Goal: Task Accomplishment & Management: Complete application form

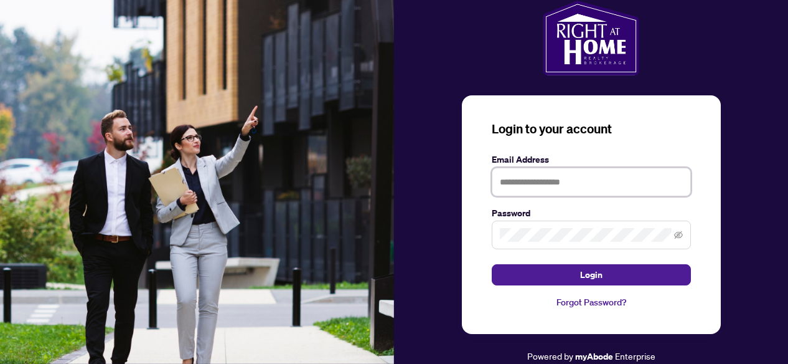
click at [542, 183] on input "text" at bounding box center [591, 181] width 199 height 29
type input "**********"
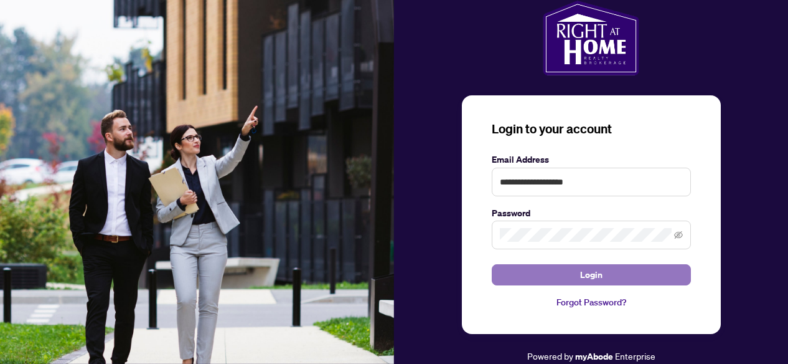
click at [591, 276] on span "Login" at bounding box center [591, 275] width 22 height 20
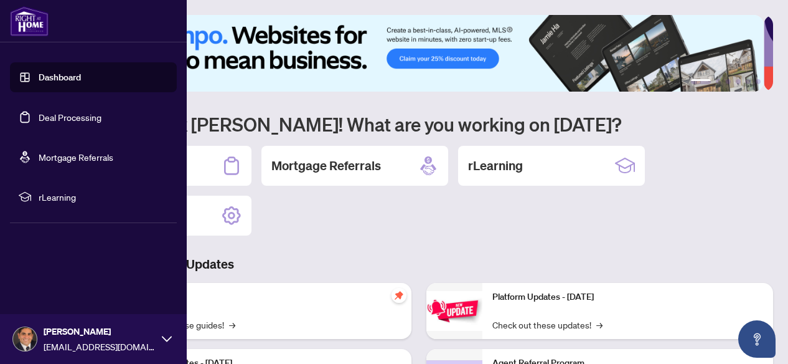
click at [46, 78] on link "Dashboard" at bounding box center [60, 77] width 42 height 11
click at [46, 120] on link "Deal Processing" at bounding box center [70, 116] width 63 height 11
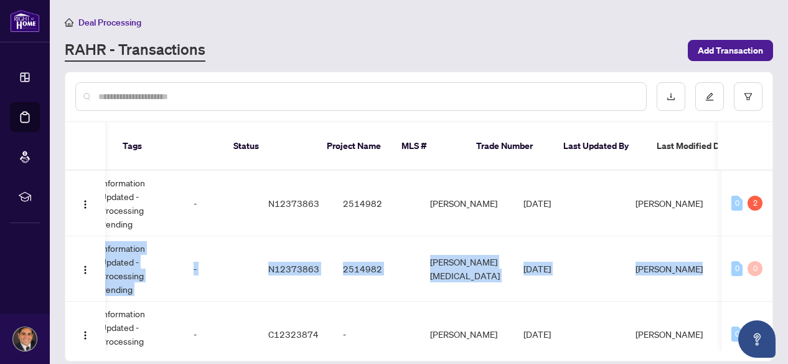
scroll to position [0, 443]
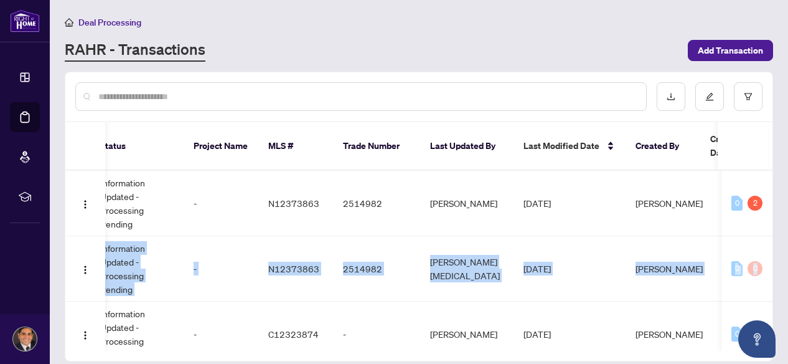
drag, startPoint x: 767, startPoint y: 215, endPoint x: 779, endPoint y: 267, distance: 53.6
click at [779, 267] on main "Deal Processing RAHR - Transactions Add Transaction Ticket Number Property Addr…" at bounding box center [419, 182] width 738 height 364
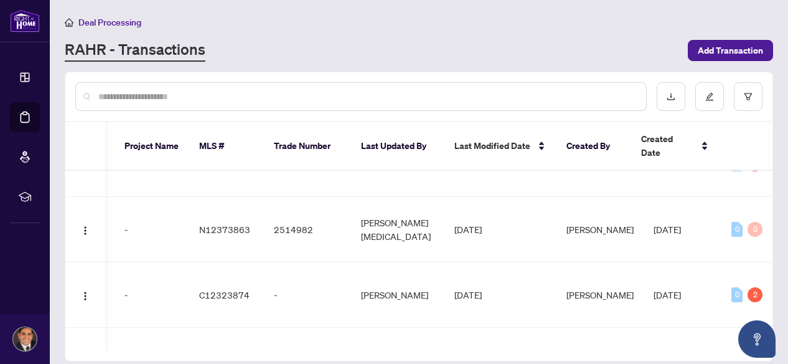
scroll to position [27, 512]
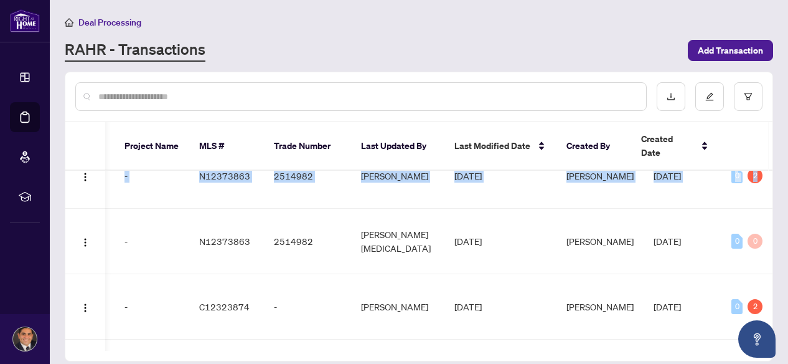
click at [259, 337] on div "Ticket Number Property Address Transaction Type Tags Status Project Name MLS # …" at bounding box center [418, 241] width 707 height 238
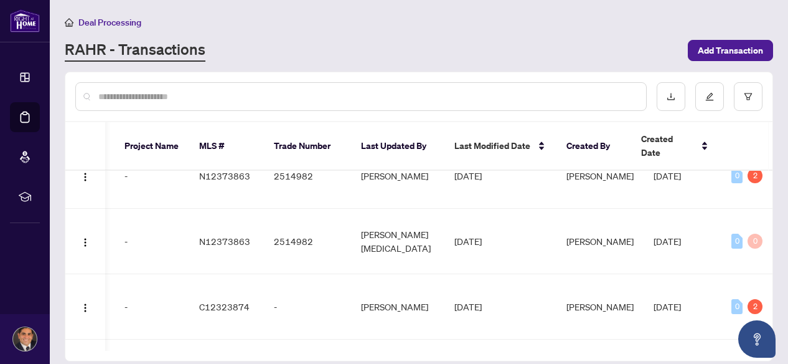
scroll to position [0, 0]
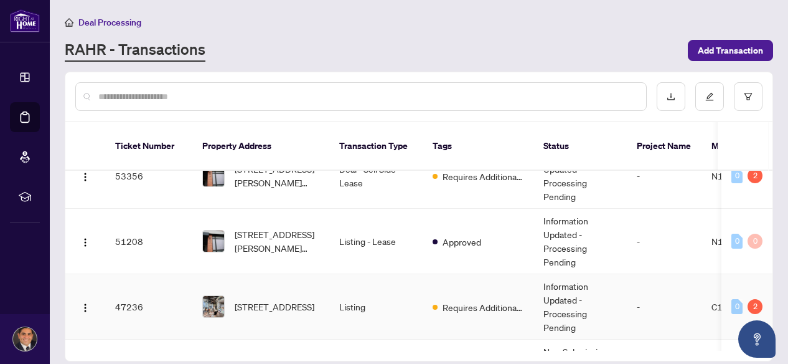
click at [339, 292] on td "Listing" at bounding box center [375, 306] width 93 height 65
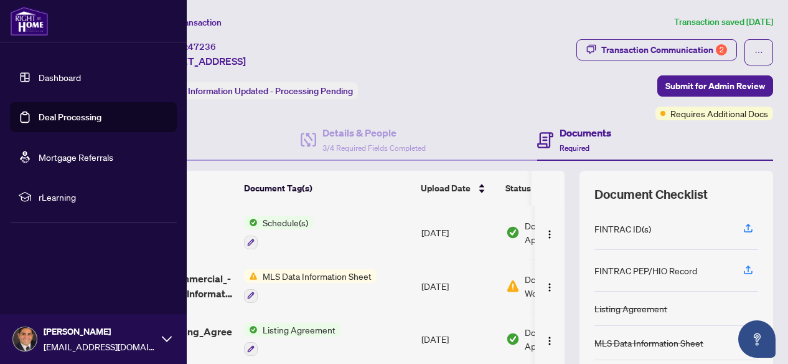
click at [39, 117] on link "Deal Processing" at bounding box center [70, 116] width 63 height 11
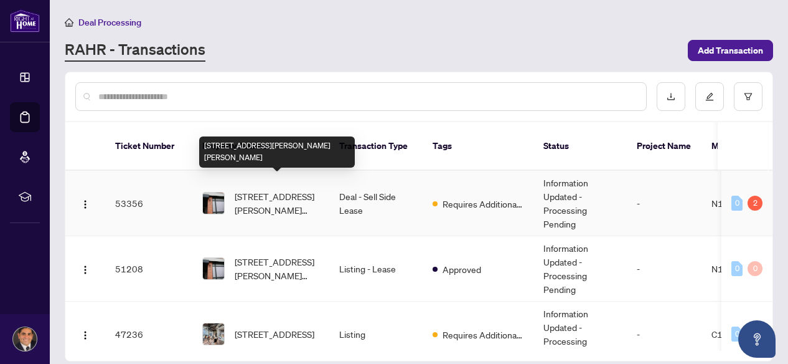
click at [285, 189] on span "[STREET_ADDRESS][PERSON_NAME][PERSON_NAME]" at bounding box center [277, 202] width 85 height 27
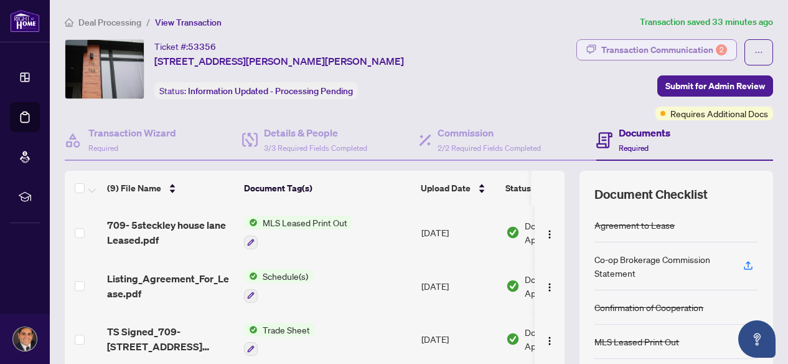
click at [692, 47] on div "Transaction Communication 2" at bounding box center [664, 50] width 126 height 20
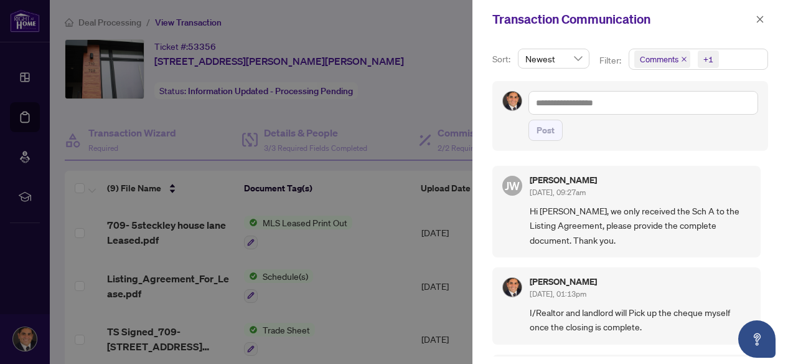
click at [681, 57] on icon "close" at bounding box center [684, 59] width 6 height 6
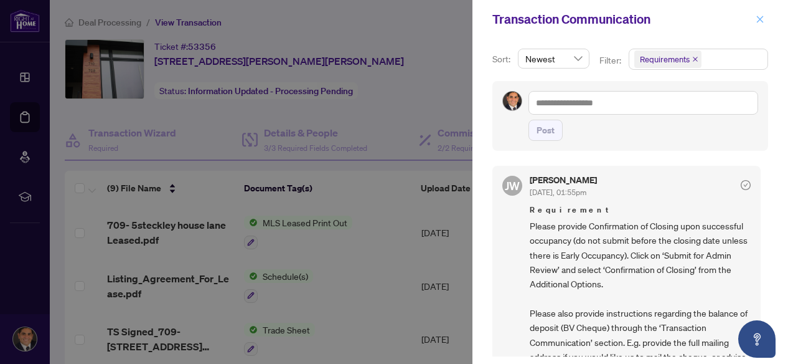
click at [761, 19] on icon "close" at bounding box center [760, 19] width 9 height 9
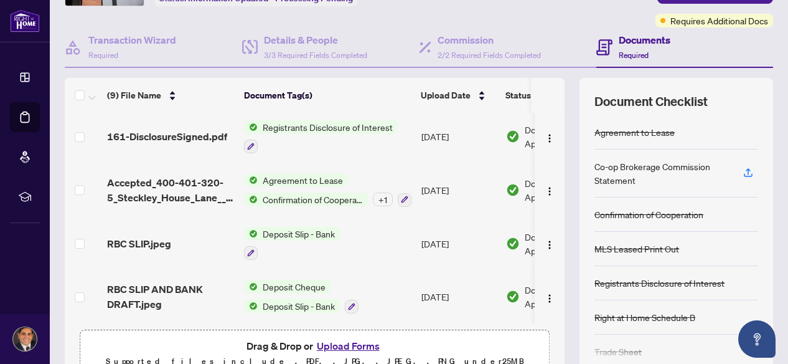
scroll to position [156, 0]
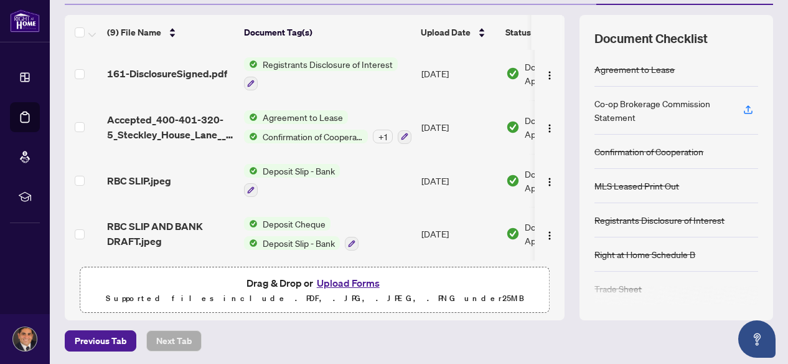
click at [331, 279] on button "Upload Forms" at bounding box center [348, 282] width 70 height 16
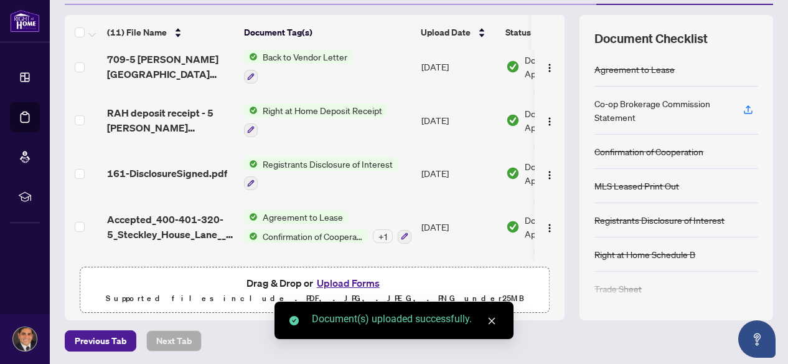
scroll to position [0, 0]
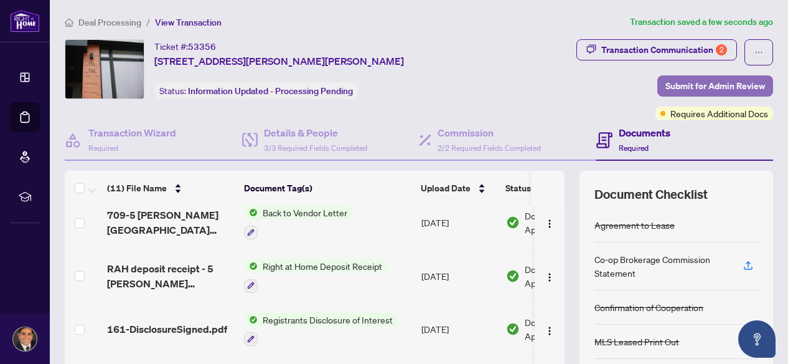
click at [687, 80] on span "Submit for Admin Review" at bounding box center [715, 86] width 100 height 20
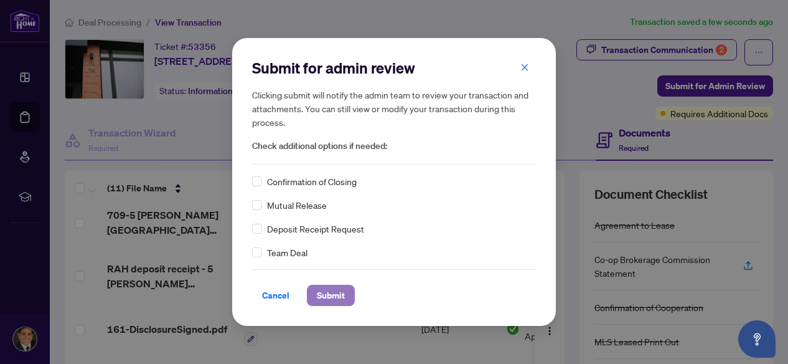
click at [324, 298] on span "Submit" at bounding box center [331, 295] width 28 height 20
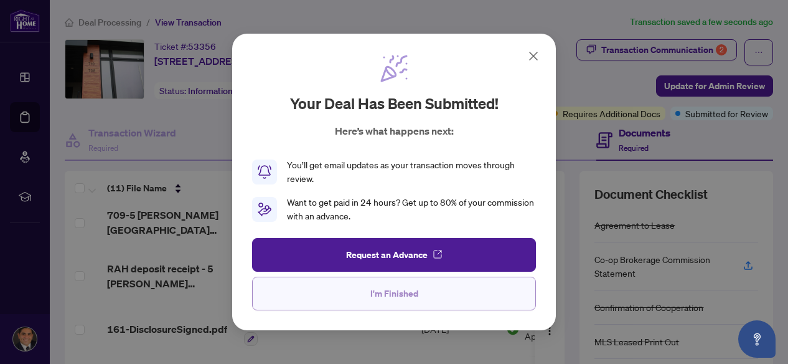
click at [401, 289] on span "I'm Finished" at bounding box center [394, 293] width 48 height 20
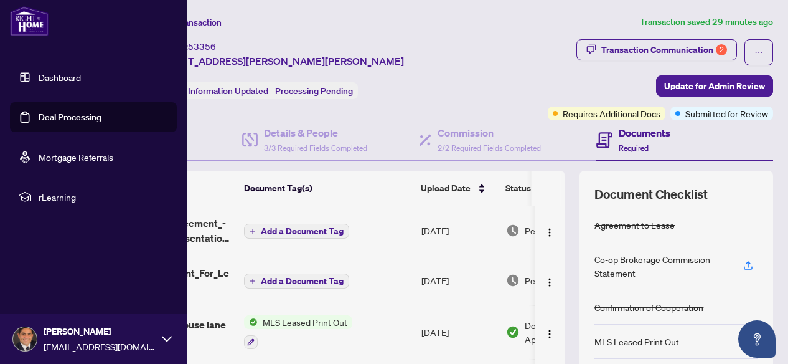
click at [50, 115] on link "Deal Processing" at bounding box center [70, 116] width 63 height 11
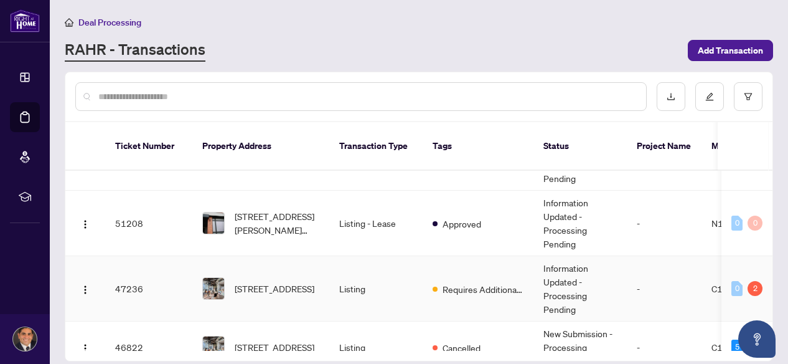
scroll to position [62, 0]
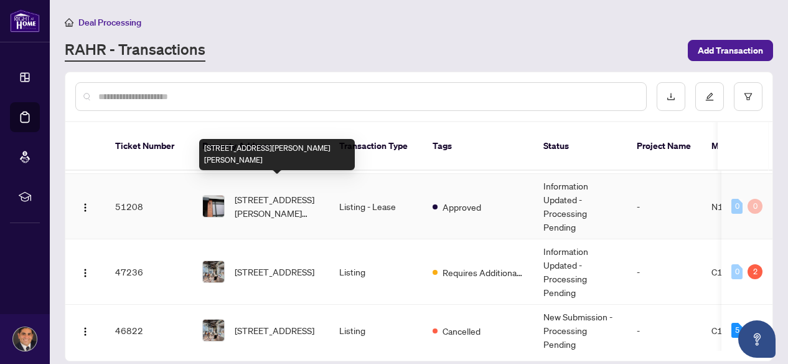
click at [271, 192] on span "[STREET_ADDRESS][PERSON_NAME][PERSON_NAME]" at bounding box center [277, 205] width 85 height 27
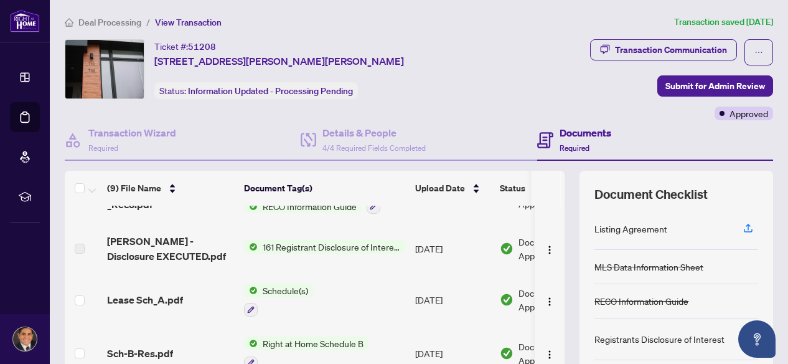
scroll to position [266, 0]
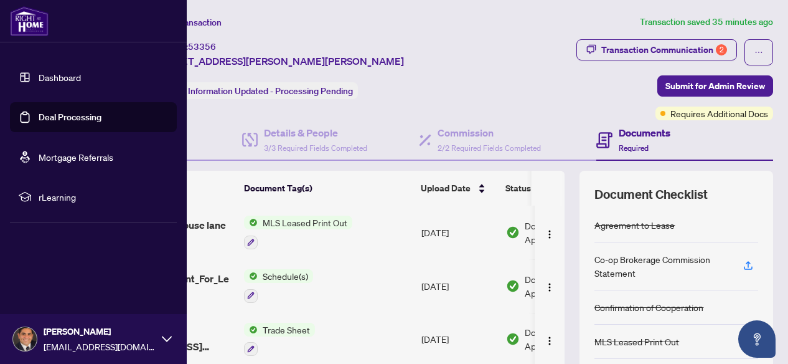
click at [73, 119] on link "Deal Processing" at bounding box center [70, 116] width 63 height 11
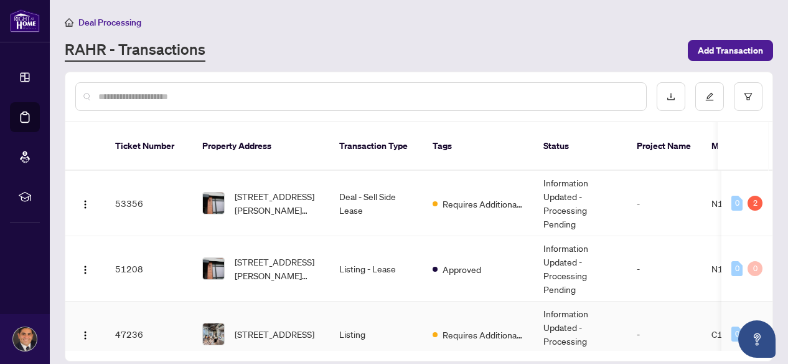
drag, startPoint x: 387, startPoint y: 335, endPoint x: 486, endPoint y: 329, distance: 99.8
click at [486, 329] on div "Ticket Number Property Address Transaction Type Tags Status Project Name MLS # …" at bounding box center [418, 241] width 707 height 238
drag, startPoint x: 434, startPoint y: 331, endPoint x: 471, endPoint y: 337, distance: 36.6
click at [471, 337] on div "Ticket Number Property Address Transaction Type Tags Status Project Name MLS # …" at bounding box center [418, 241] width 707 height 238
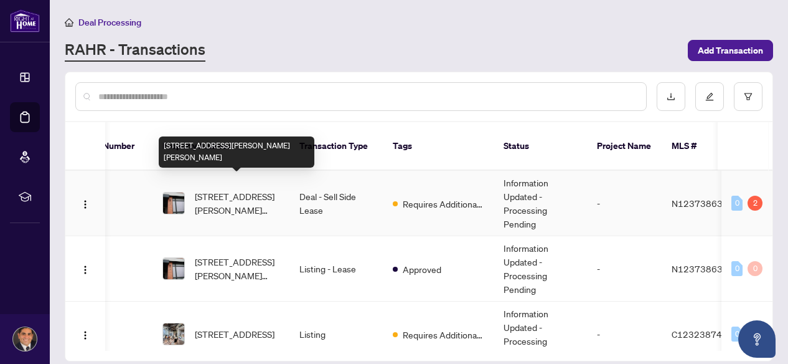
click at [242, 190] on span "[STREET_ADDRESS][PERSON_NAME][PERSON_NAME]" at bounding box center [237, 202] width 85 height 27
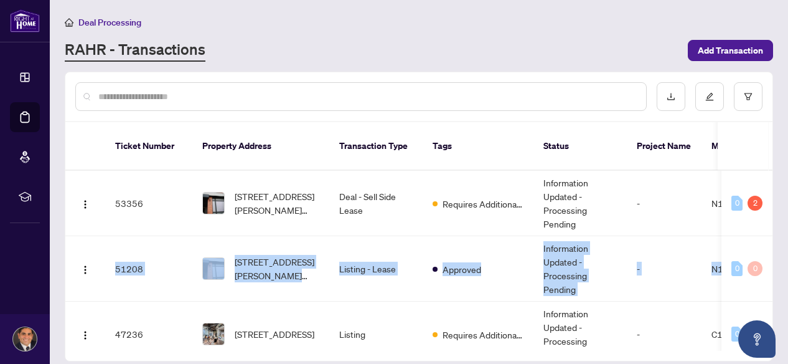
drag, startPoint x: 767, startPoint y: 212, endPoint x: 792, endPoint y: 272, distance: 65.1
click at [787, 272] on html "Dashboard Deal Processing Mortgage Referrals rLearning [PERSON_NAME] [EMAIL_ADD…" at bounding box center [394, 182] width 788 height 364
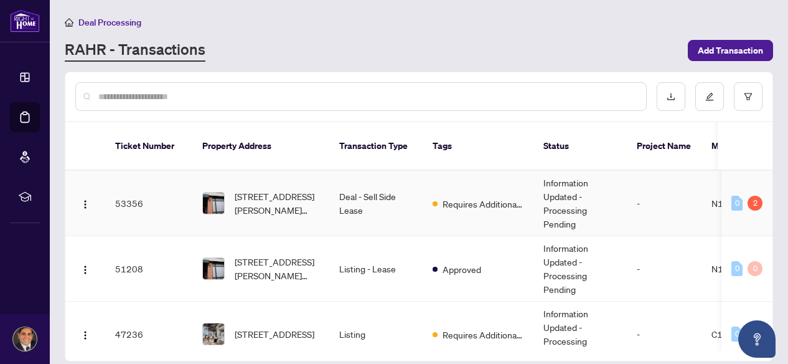
click at [694, 210] on td "-" at bounding box center [664, 203] width 75 height 65
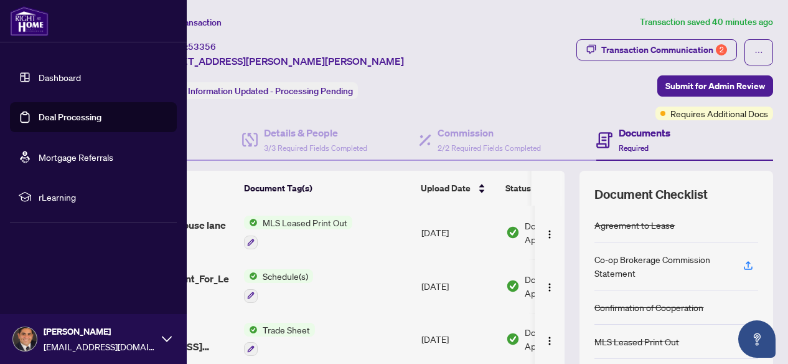
click at [68, 114] on link "Deal Processing" at bounding box center [70, 116] width 63 height 11
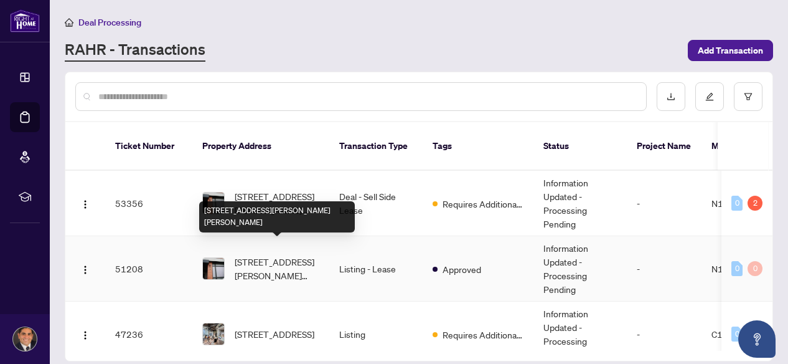
click at [275, 255] on span "[STREET_ADDRESS][PERSON_NAME][PERSON_NAME]" at bounding box center [277, 268] width 85 height 27
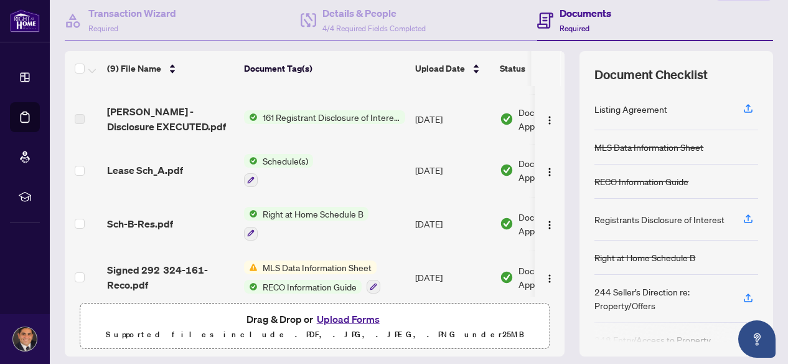
scroll to position [156, 0]
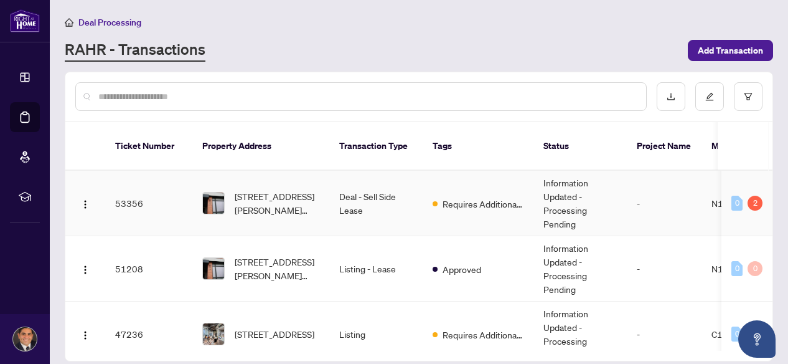
click at [375, 187] on td "Deal - Sell Side Lease" at bounding box center [375, 203] width 93 height 65
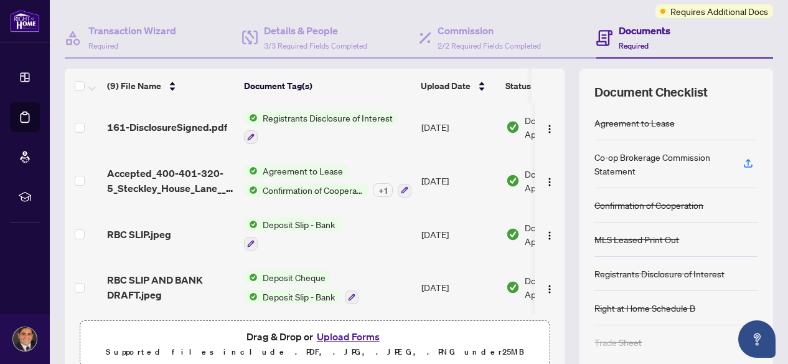
scroll to position [156, 0]
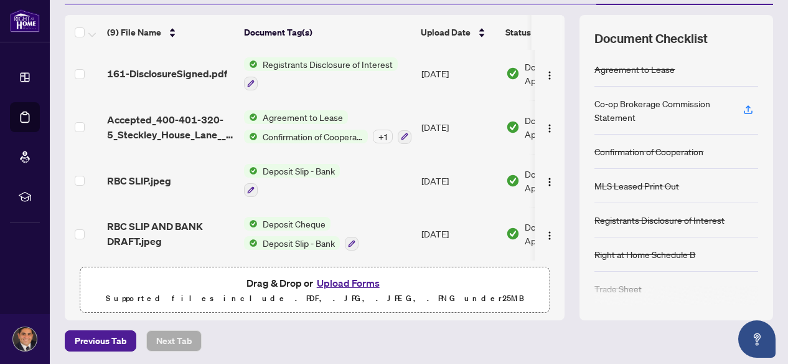
click at [330, 286] on button "Upload Forms" at bounding box center [348, 282] width 70 height 16
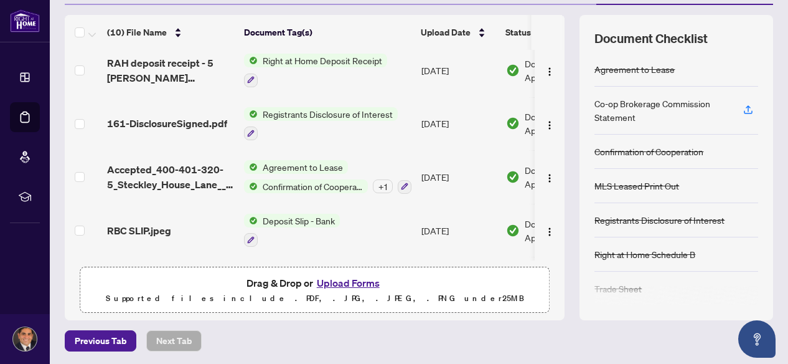
scroll to position [0, 0]
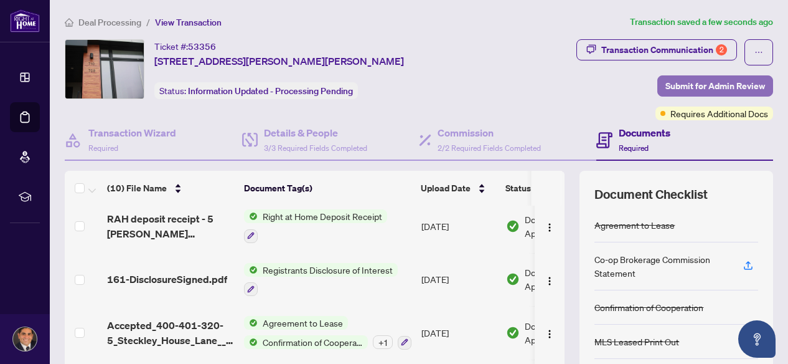
click at [703, 86] on span "Submit for Admin Review" at bounding box center [715, 86] width 100 height 20
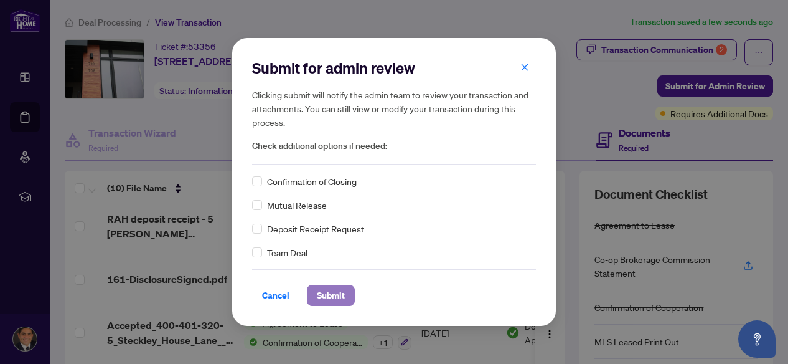
click at [333, 292] on span "Submit" at bounding box center [331, 295] width 28 height 20
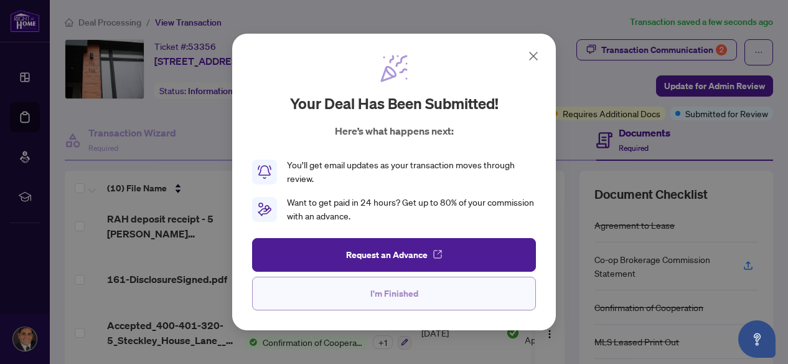
click at [394, 287] on span "I'm Finished" at bounding box center [394, 293] width 48 height 20
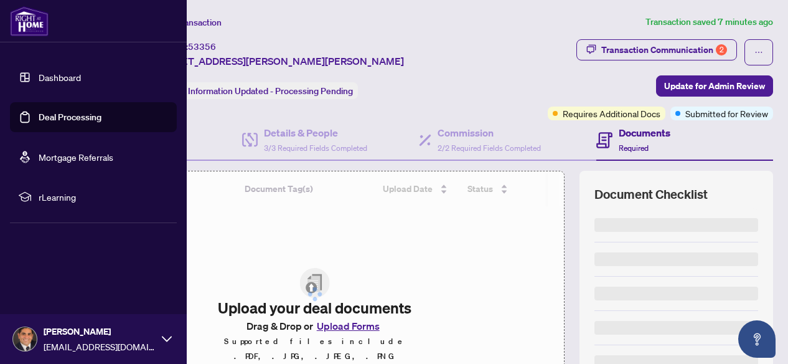
click at [39, 115] on link "Deal Processing" at bounding box center [70, 116] width 63 height 11
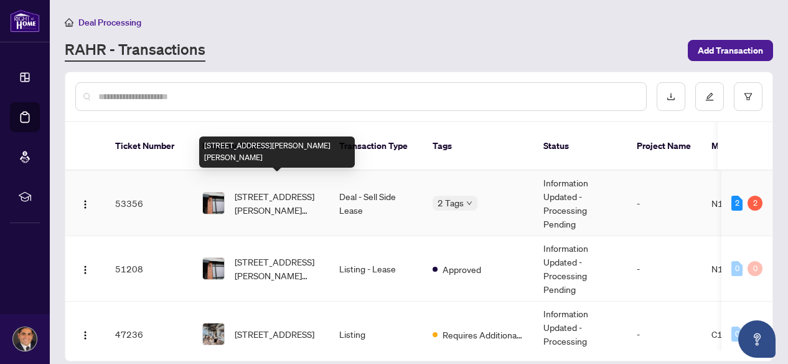
click at [265, 189] on span "[STREET_ADDRESS][PERSON_NAME][PERSON_NAME]" at bounding box center [277, 202] width 85 height 27
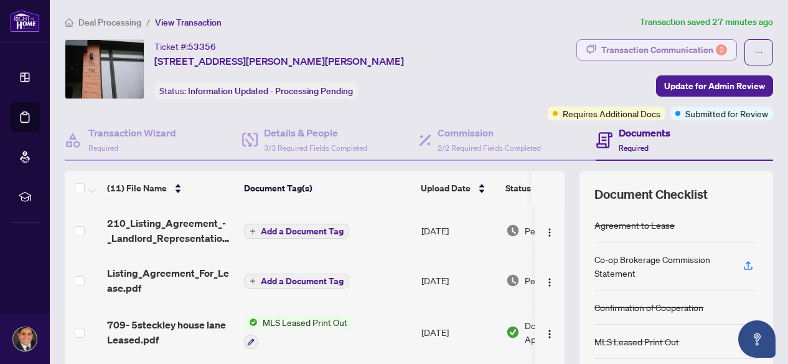
click at [639, 49] on div "Transaction Communication 2" at bounding box center [664, 50] width 126 height 20
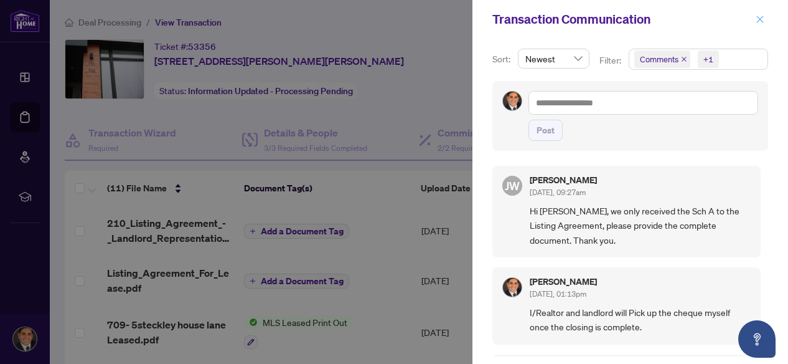
click at [762, 21] on icon "close" at bounding box center [760, 19] width 9 height 9
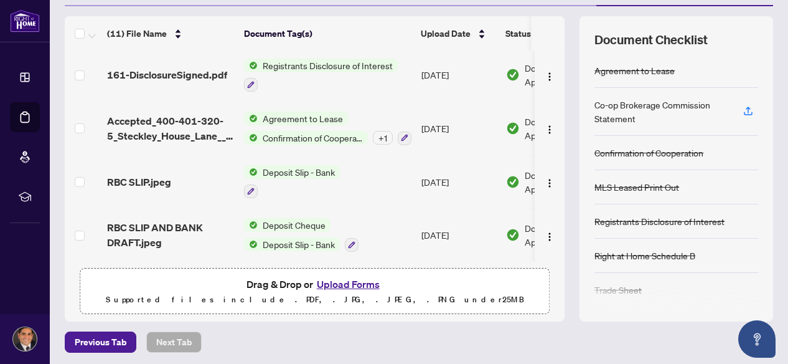
scroll to position [156, 0]
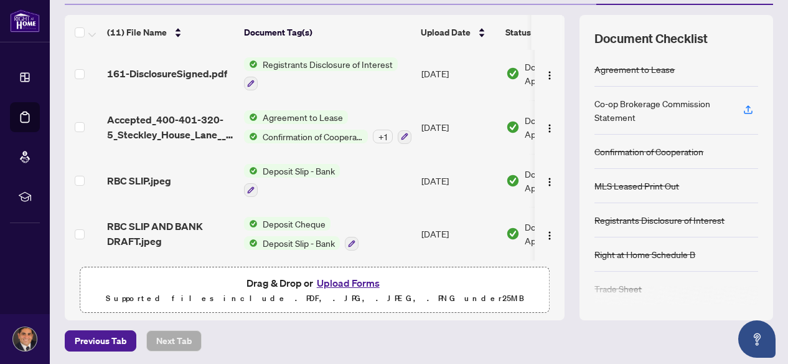
click at [337, 277] on button "Upload Forms" at bounding box center [348, 282] width 70 height 16
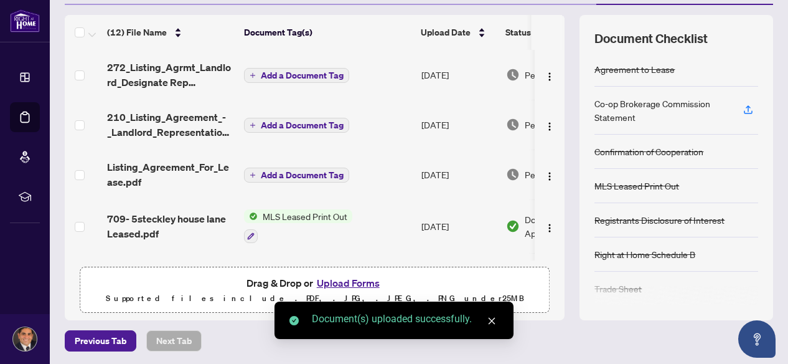
scroll to position [0, 0]
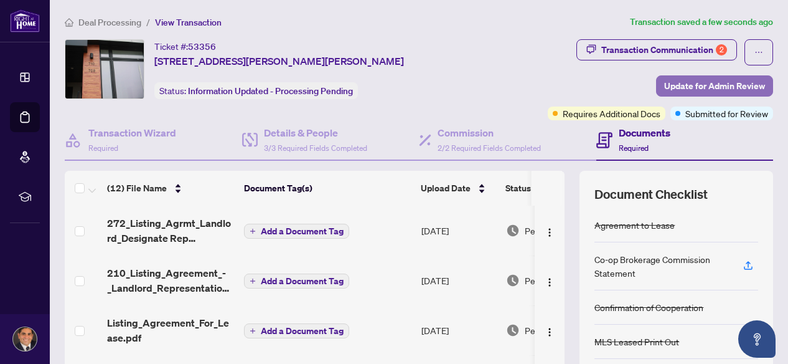
click at [706, 83] on span "Update for Admin Review" at bounding box center [714, 86] width 101 height 20
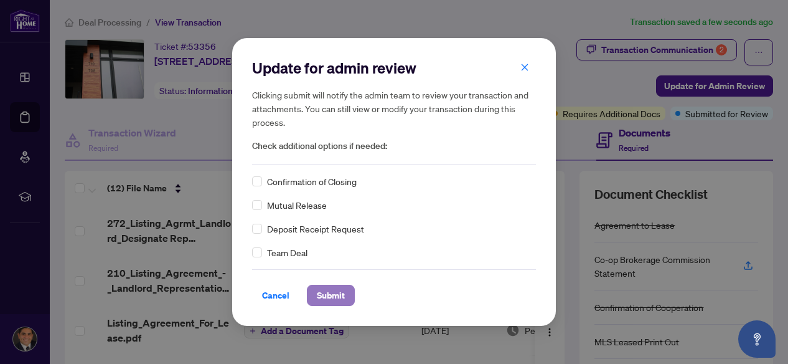
click at [317, 291] on span "Submit" at bounding box center [331, 295] width 28 height 20
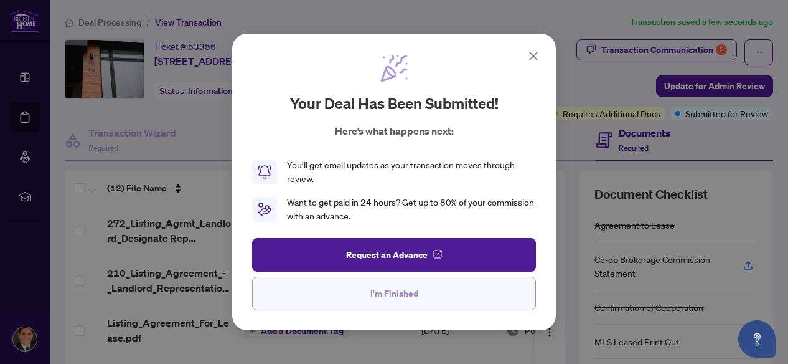
click at [385, 291] on span "I'm Finished" at bounding box center [394, 293] width 48 height 20
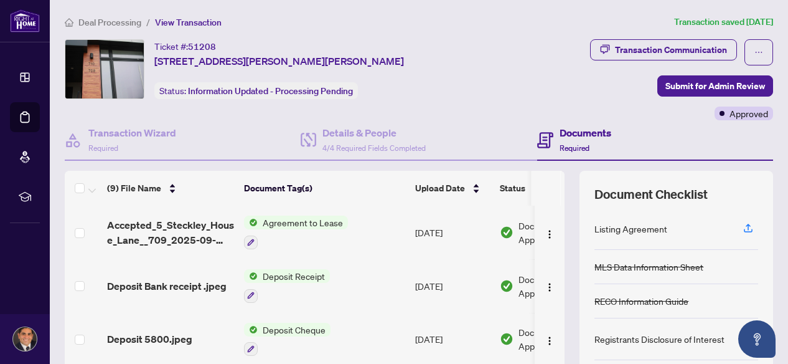
scroll to position [266, 0]
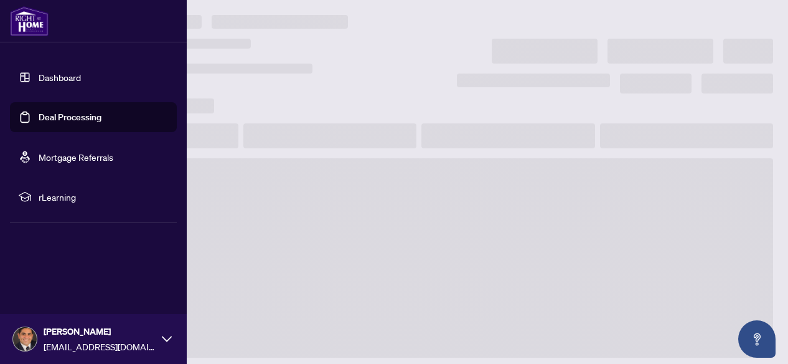
click at [40, 116] on link "Deal Processing" at bounding box center [70, 116] width 63 height 11
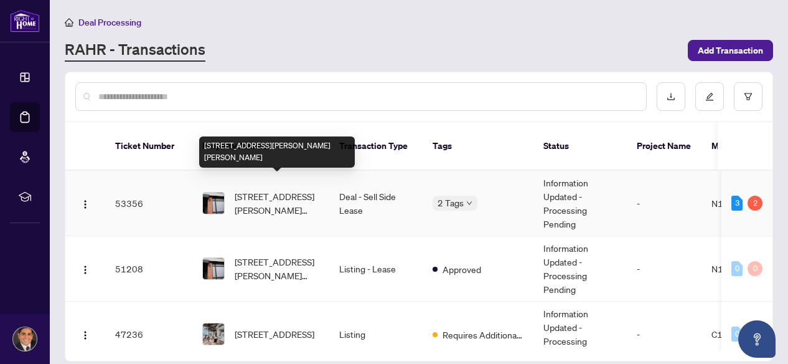
click at [252, 189] on span "[STREET_ADDRESS][PERSON_NAME][PERSON_NAME]" at bounding box center [277, 202] width 85 height 27
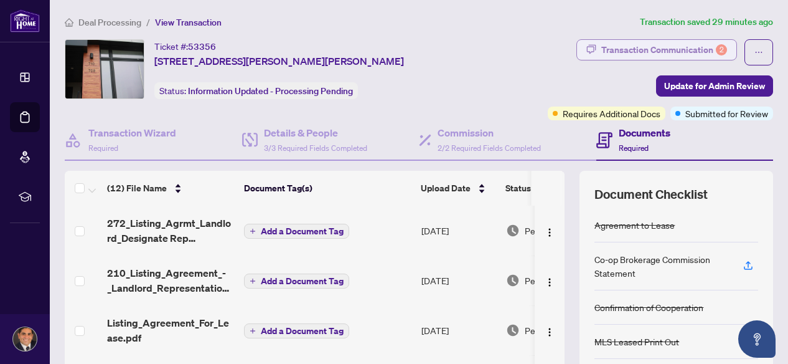
click at [646, 47] on div "Transaction Communication 2" at bounding box center [664, 50] width 126 height 20
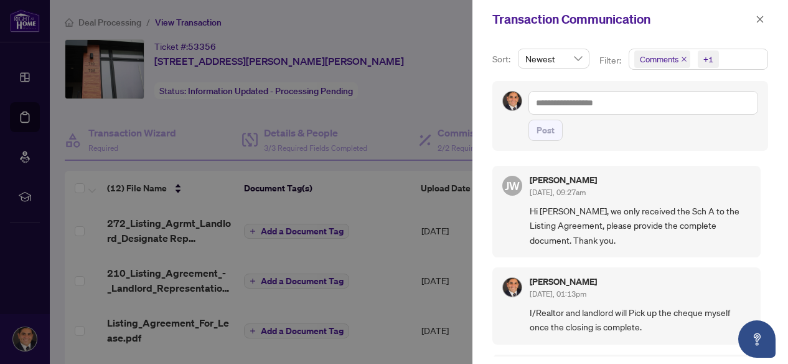
click at [681, 56] on icon "close" at bounding box center [684, 59] width 6 height 6
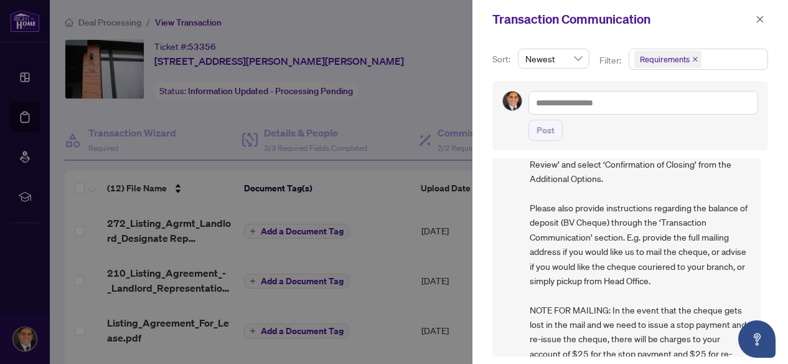
scroll to position [124, 0]
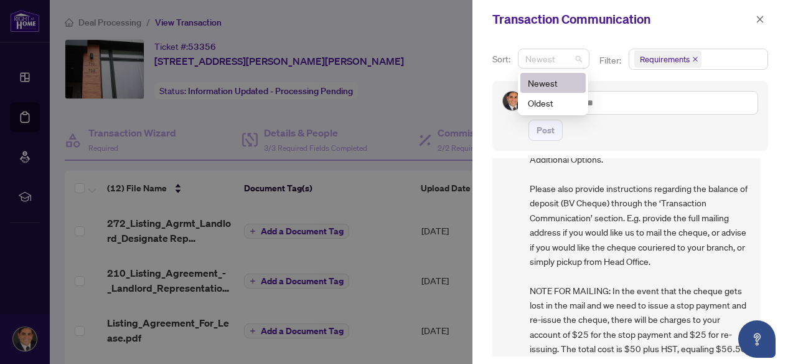
click at [577, 59] on span "Newest" at bounding box center [553, 58] width 57 height 19
click at [626, 73] on div "Requirements" at bounding box center [698, 65] width 144 height 32
click at [692, 58] on icon "close" at bounding box center [695, 59] width 6 height 6
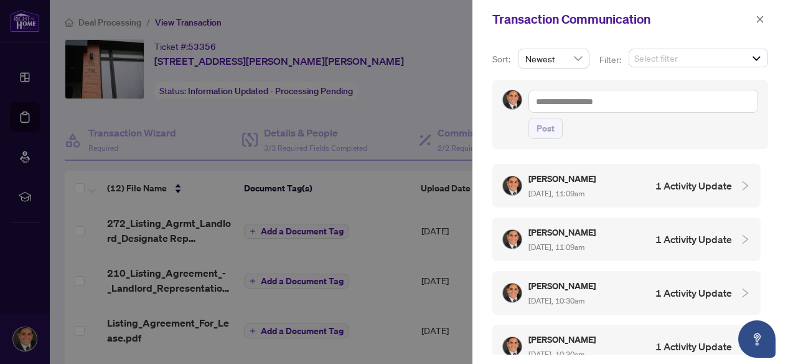
click at [560, 182] on h5 "[PERSON_NAME]" at bounding box center [562, 178] width 69 height 14
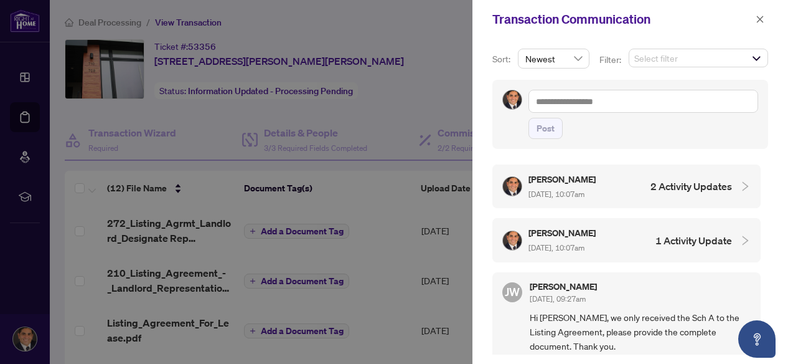
scroll to position [249, 0]
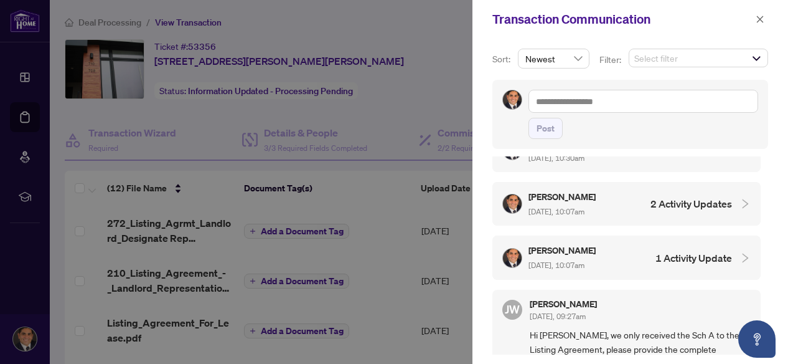
click at [578, 243] on h5 "[PERSON_NAME]" at bounding box center [562, 250] width 69 height 14
